Goal: Information Seeking & Learning: Learn about a topic

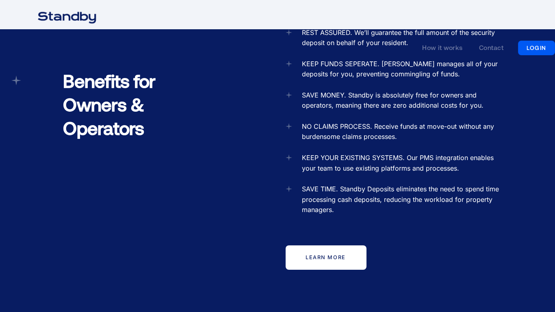
scroll to position [1092, 0]
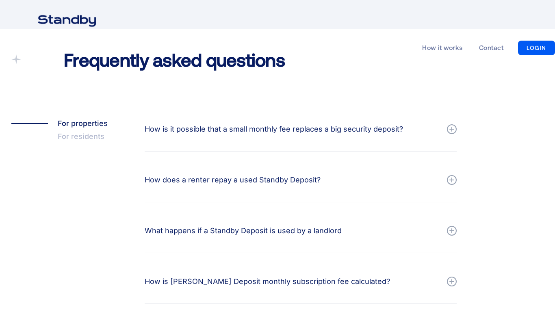
scroll to position [1065, 0]
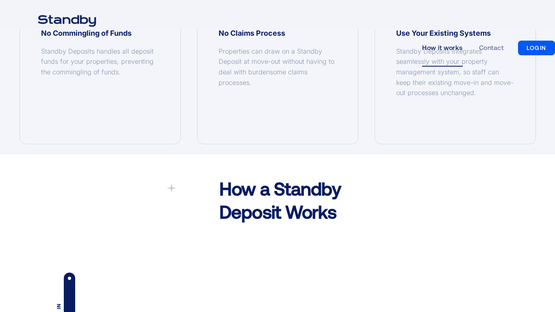
scroll to position [1092, 0]
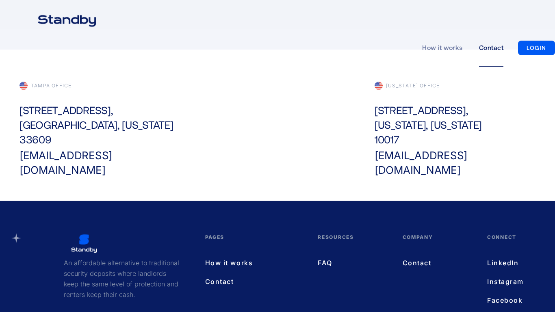
scroll to position [369, 0]
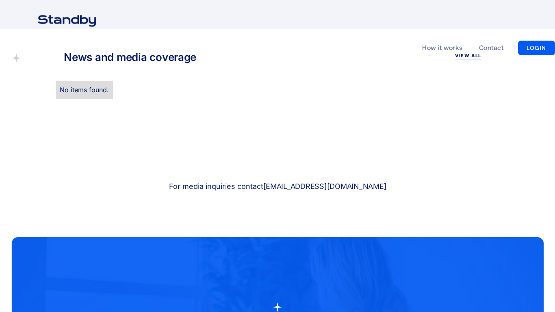
scroll to position [1092, 0]
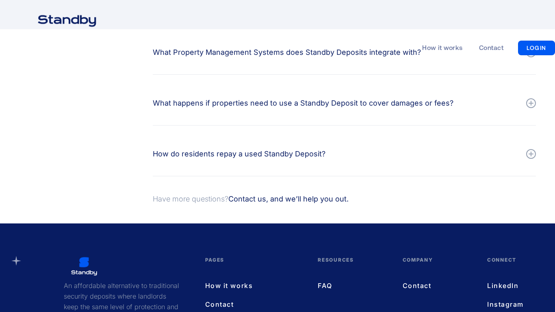
scroll to position [406, 0]
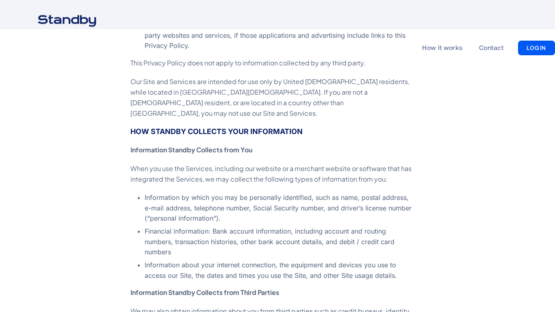
scroll to position [561, 0]
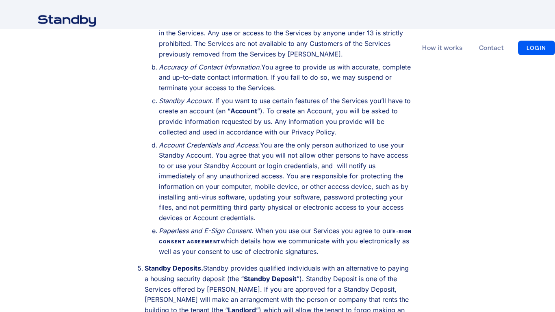
scroll to position [826, 0]
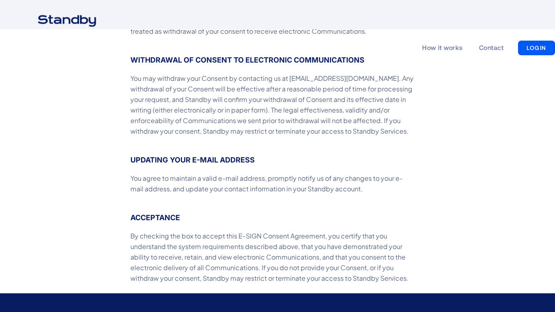
scroll to position [742, 0]
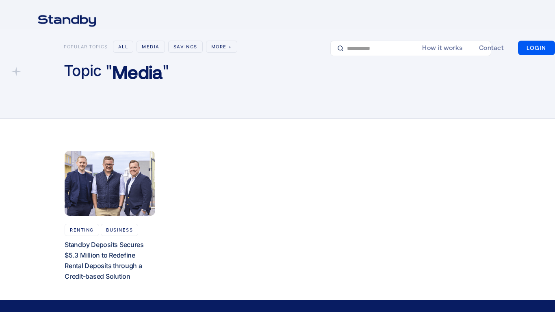
scroll to position [188, 0]
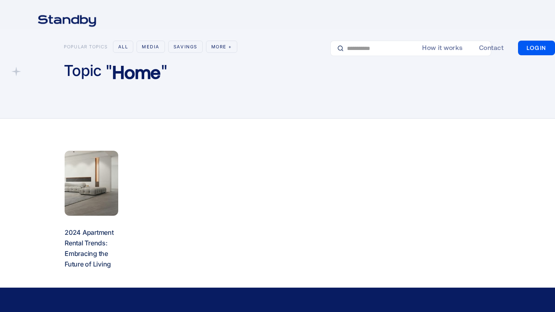
scroll to position [175, 0]
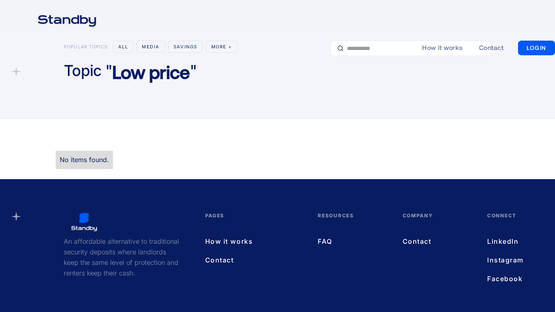
scroll to position [67, 0]
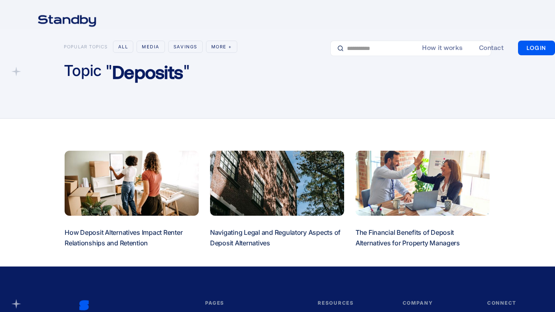
scroll to position [154, 0]
